Goal: Book appointment/travel/reservation

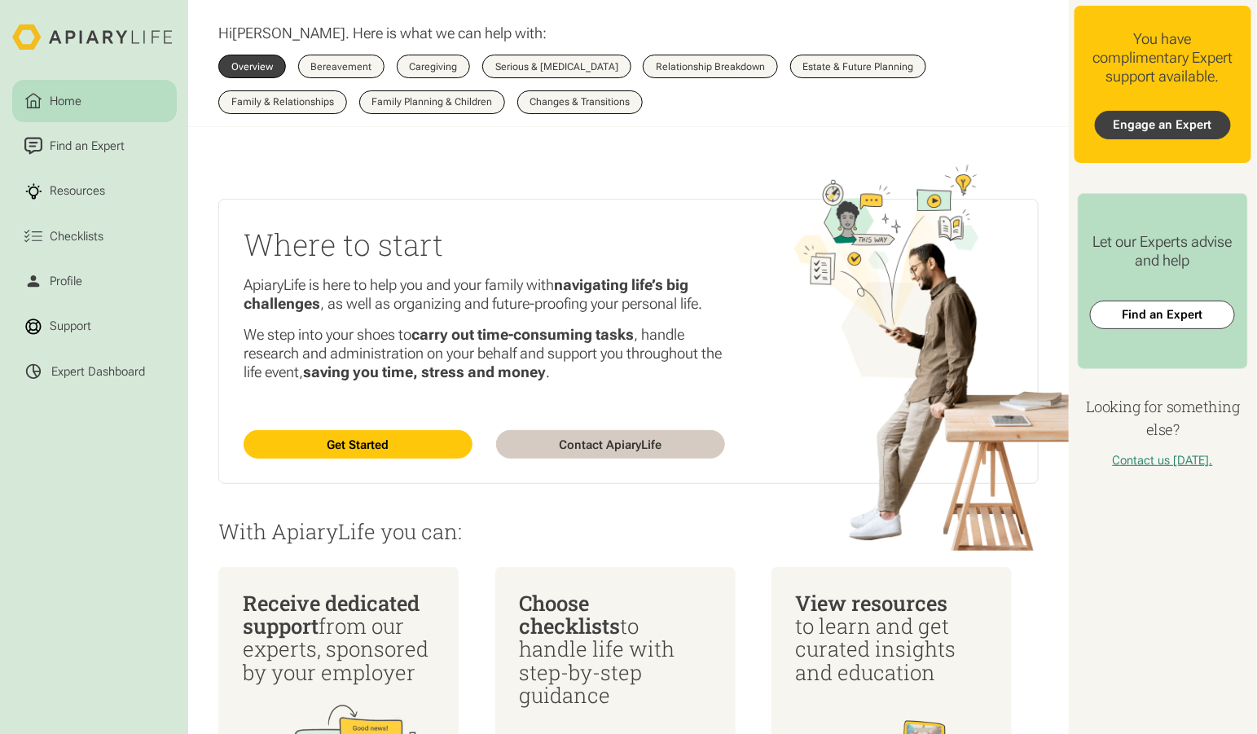
click at [1175, 111] on link "Engage an Expert" at bounding box center [1163, 125] width 136 height 29
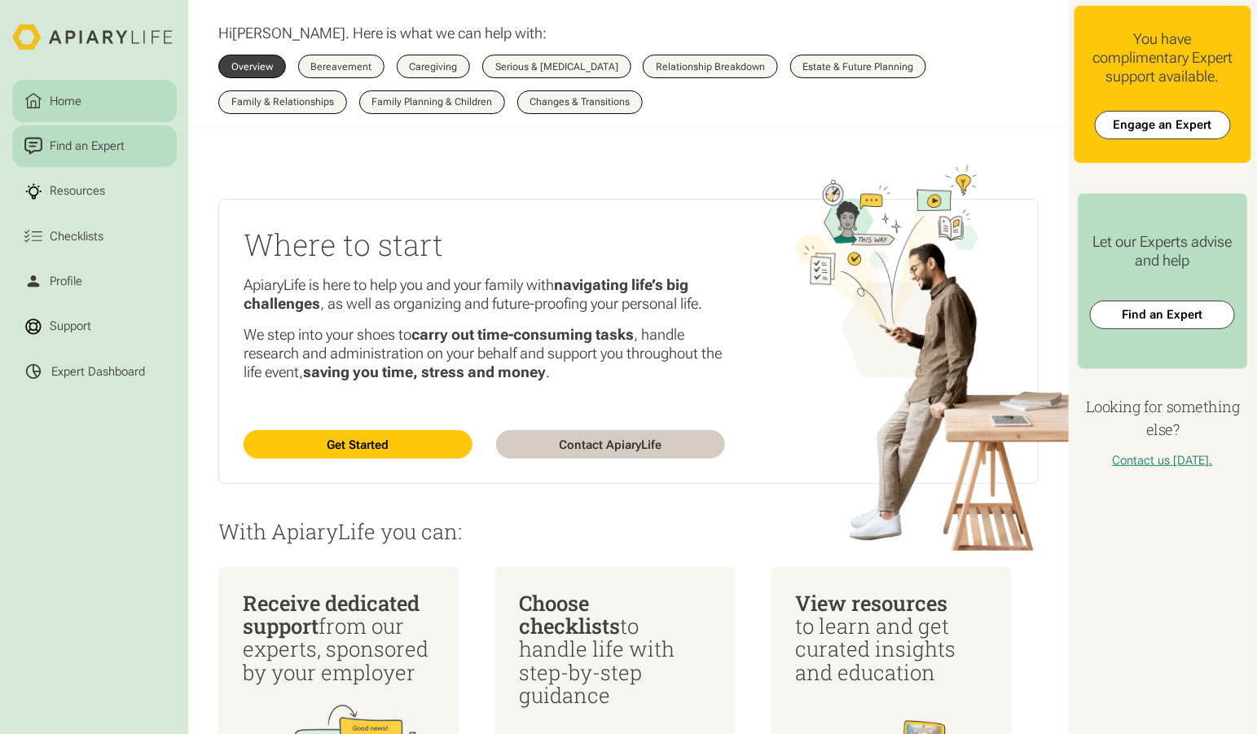
click at [111, 137] on div "Find an Expert" at bounding box center [86, 146] width 81 height 18
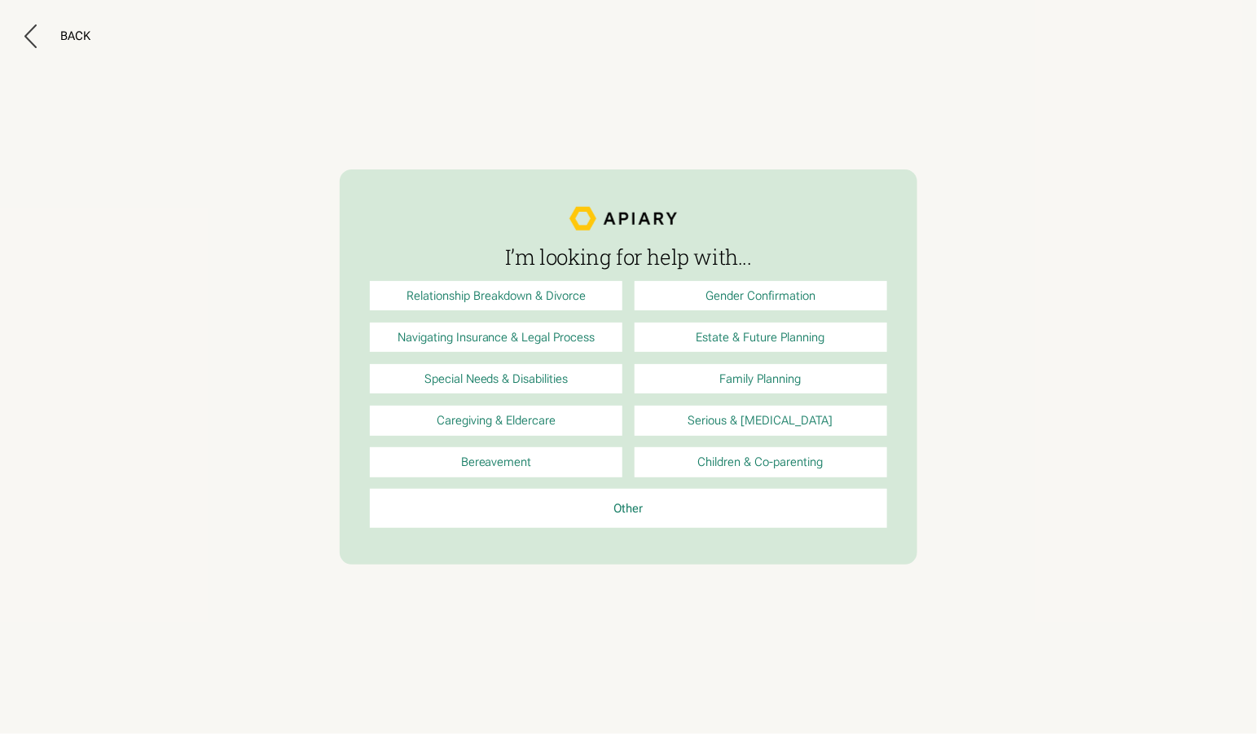
click at [525, 300] on link "Relationship Breakdown & Divorce" at bounding box center [496, 295] width 253 height 29
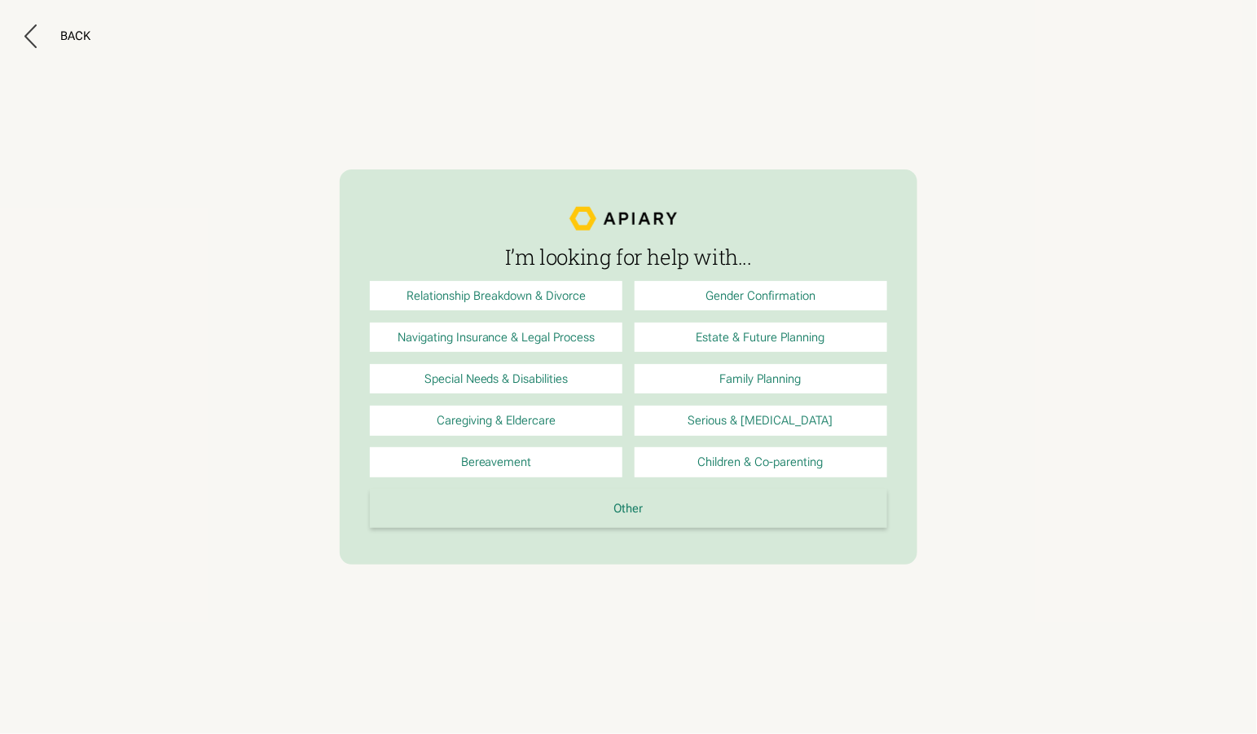
click at [625, 491] on link "Other" at bounding box center [628, 508] width 517 height 39
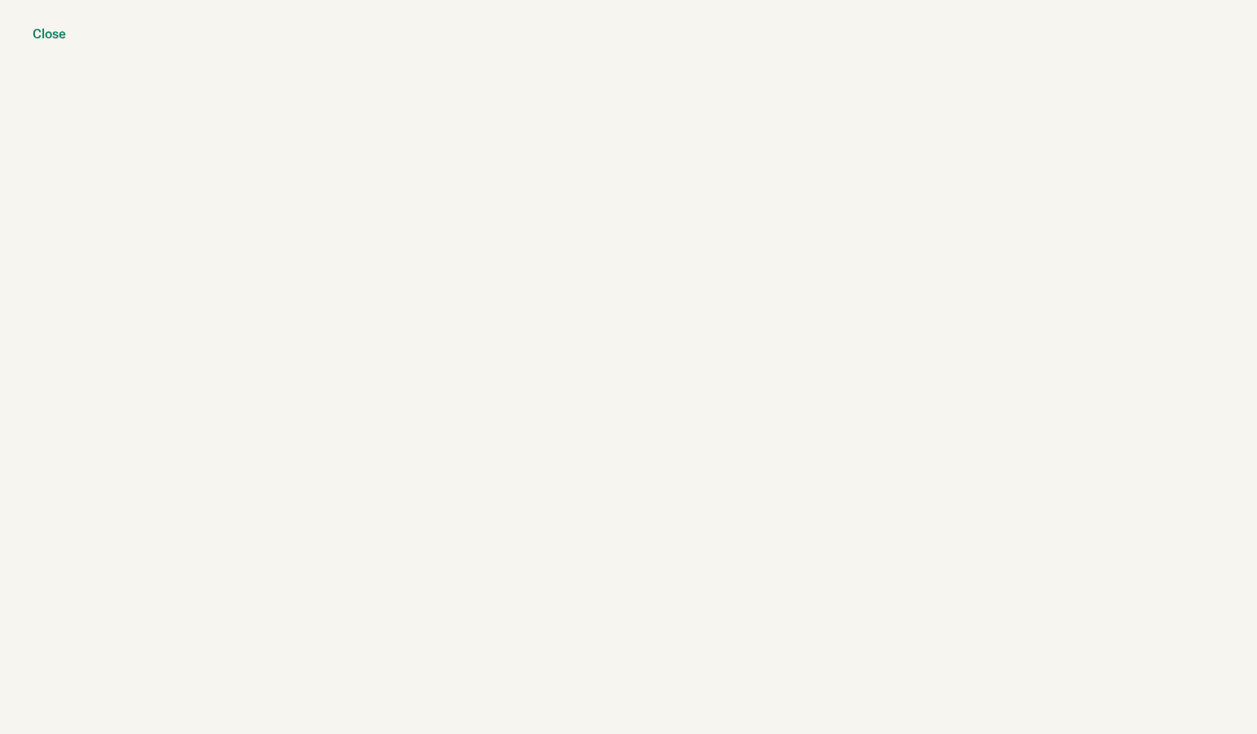
click at [55, 32] on div "Close" at bounding box center [49, 34] width 33 height 16
click at [45, 39] on div "Close" at bounding box center [49, 34] width 33 height 16
click at [46, 35] on div "Close" at bounding box center [49, 34] width 33 height 16
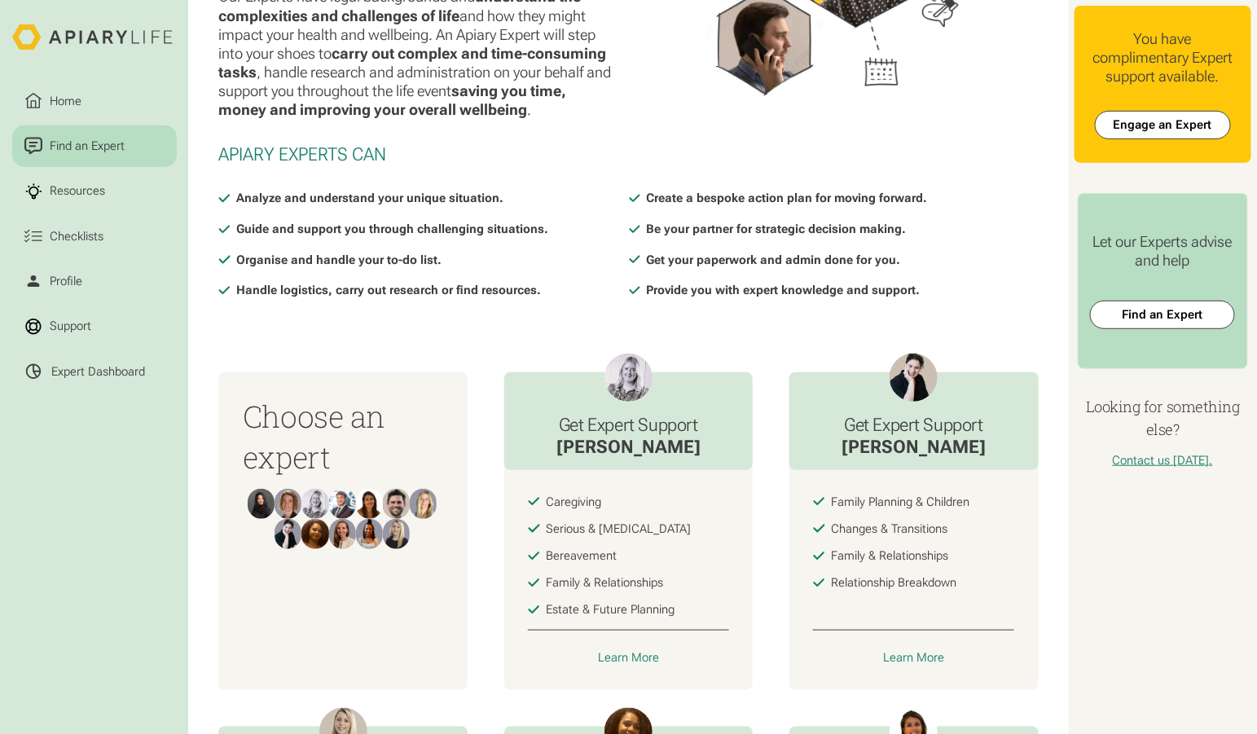
scroll to position [213, 0]
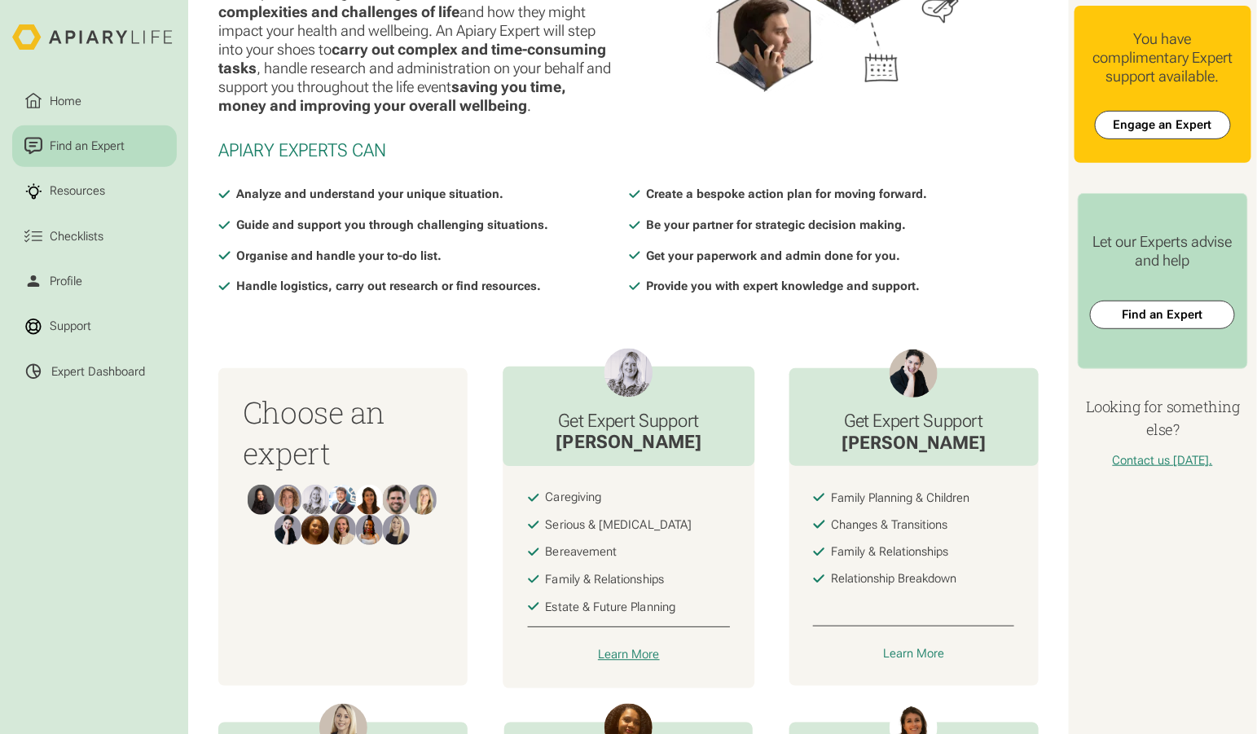
click at [615, 647] on div "Learn More" at bounding box center [629, 654] width 62 height 15
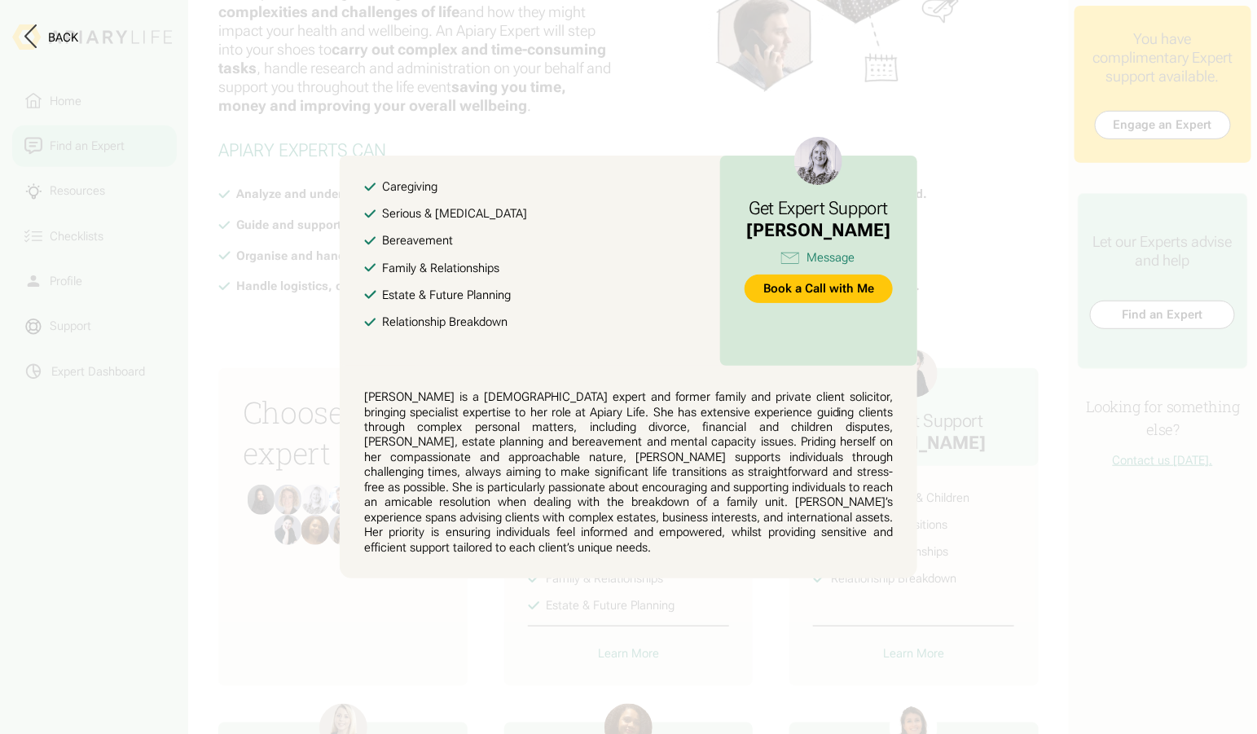
scroll to position [0, 0]
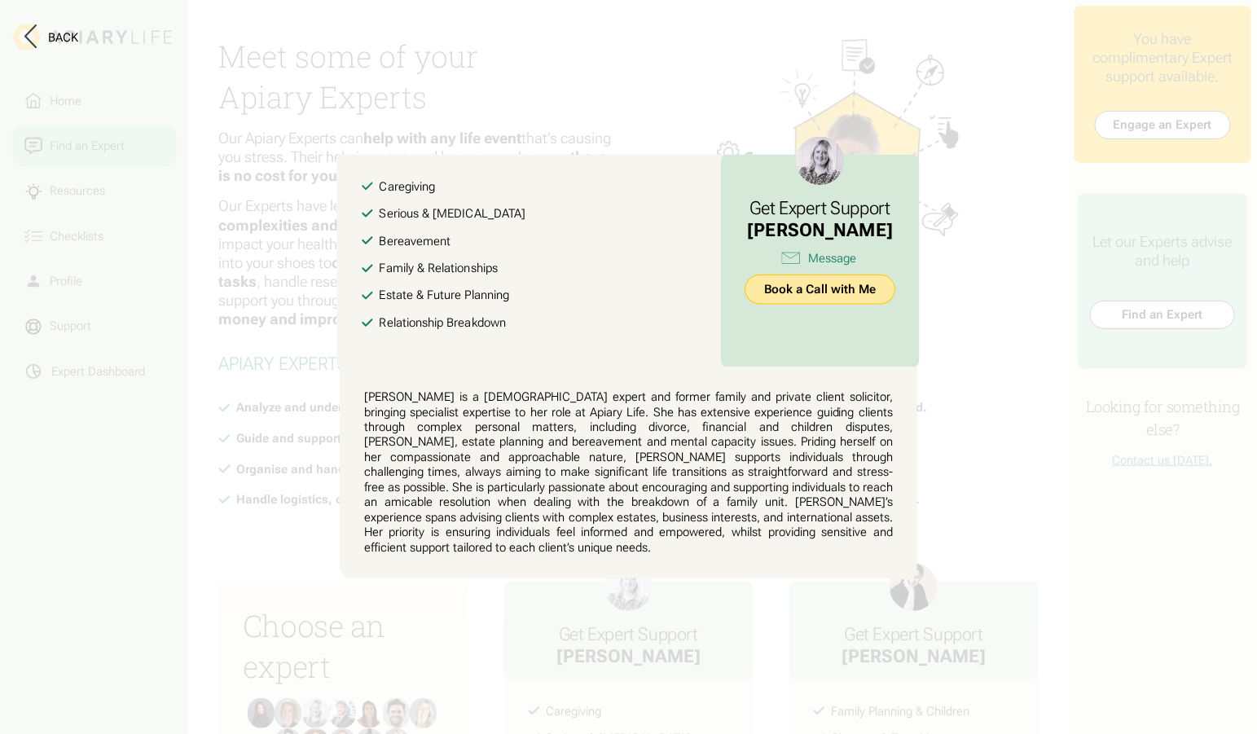
click at [759, 300] on link "Book a Call with Me" at bounding box center [821, 289] width 150 height 29
click at [53, 37] on div "Back" at bounding box center [63, 37] width 30 height 15
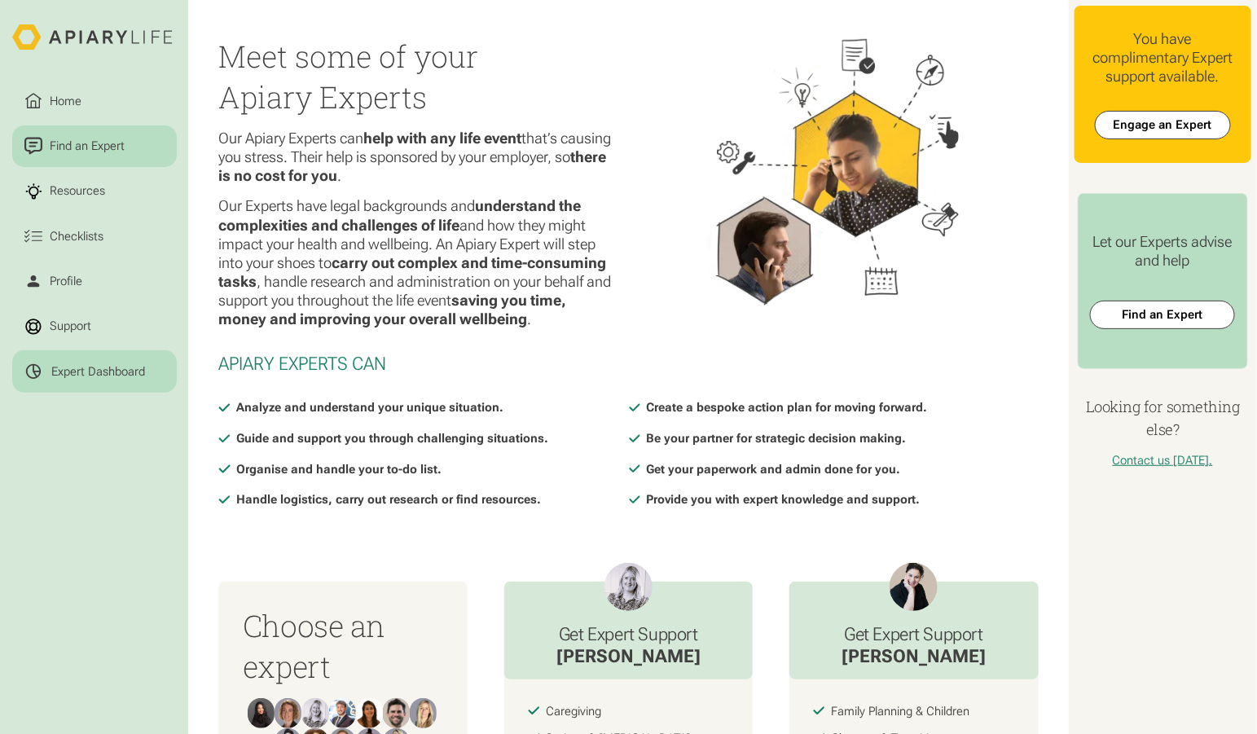
click at [93, 364] on div "Expert Dashboard" at bounding box center [98, 371] width 94 height 15
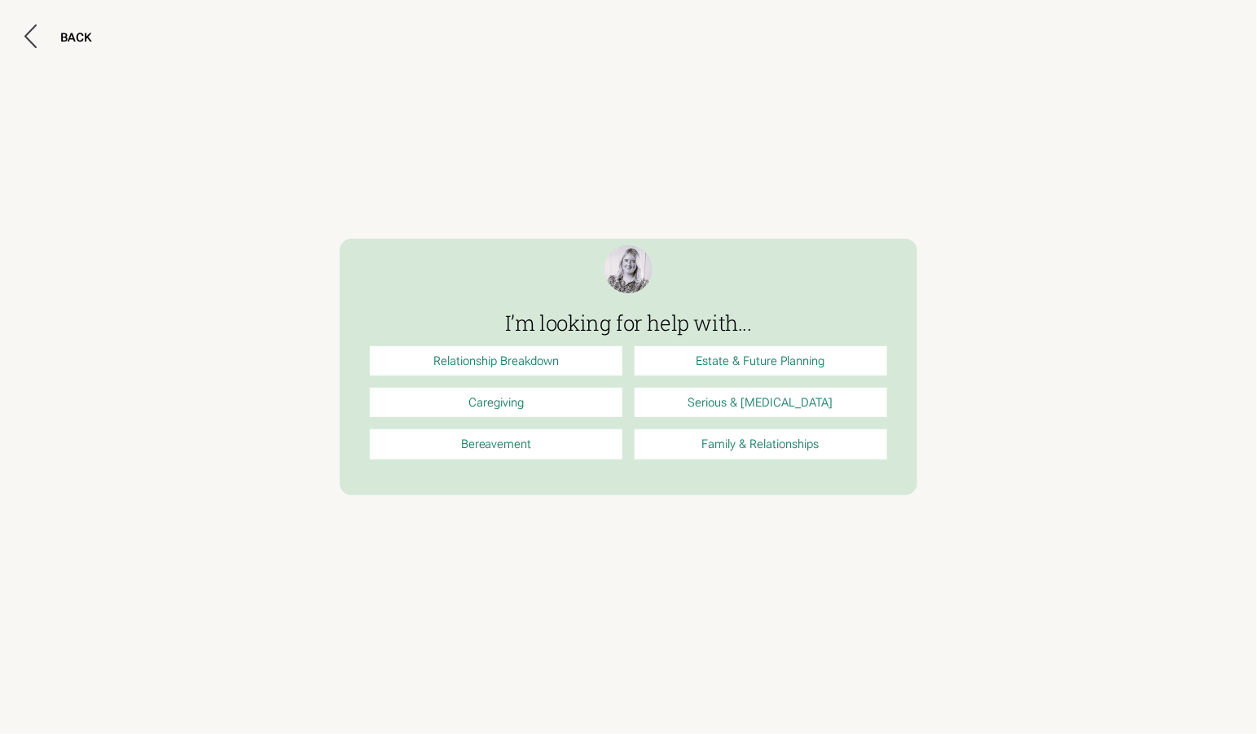
click at [557, 360] on link "Relationship Breakdown" at bounding box center [496, 360] width 253 height 29
click at [80, 35] on div "BACK" at bounding box center [76, 37] width 32 height 15
click at [64, 35] on div "BACK" at bounding box center [76, 37] width 32 height 15
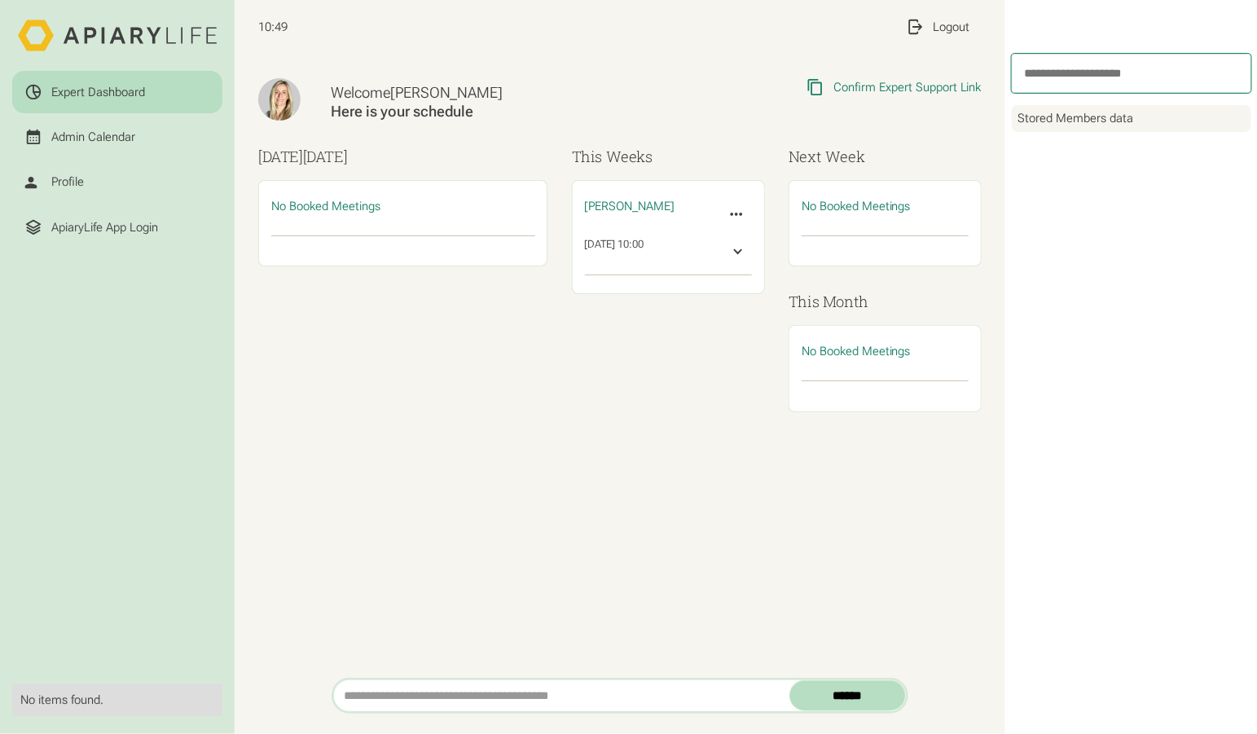
click at [50, 23] on icon at bounding box center [117, 35] width 198 height 35
click at [34, 31] on icon at bounding box center [117, 35] width 198 height 35
click at [83, 174] on div "Profile" at bounding box center [117, 183] width 187 height 18
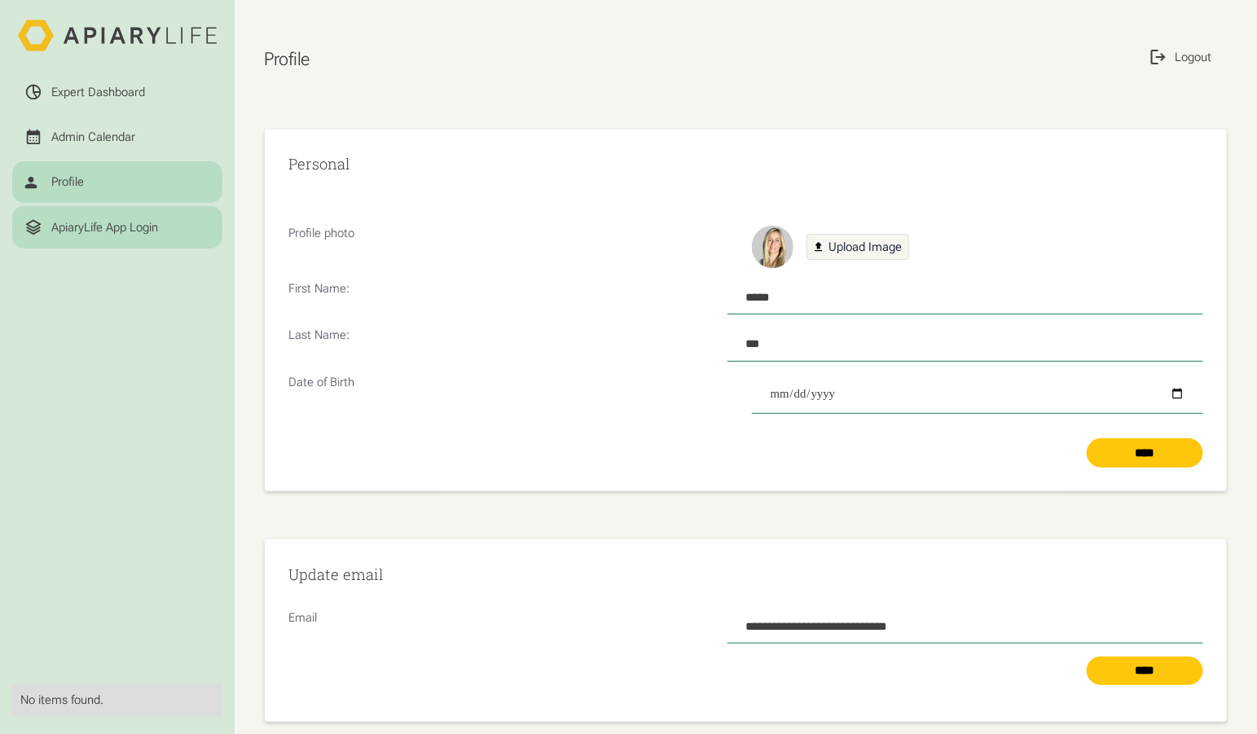
click at [75, 206] on link "ApiaryLife App Login" at bounding box center [117, 227] width 210 height 42
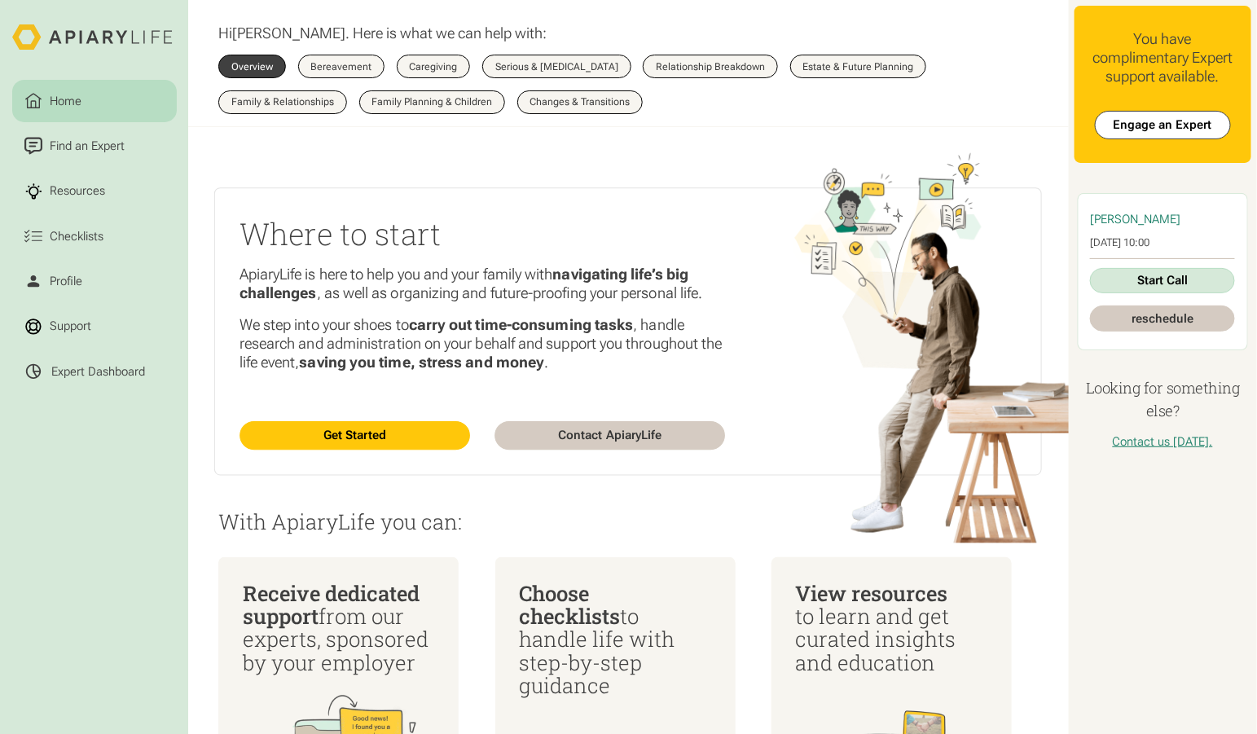
scroll to position [11, 0]
